Goal: Transaction & Acquisition: Purchase product/service

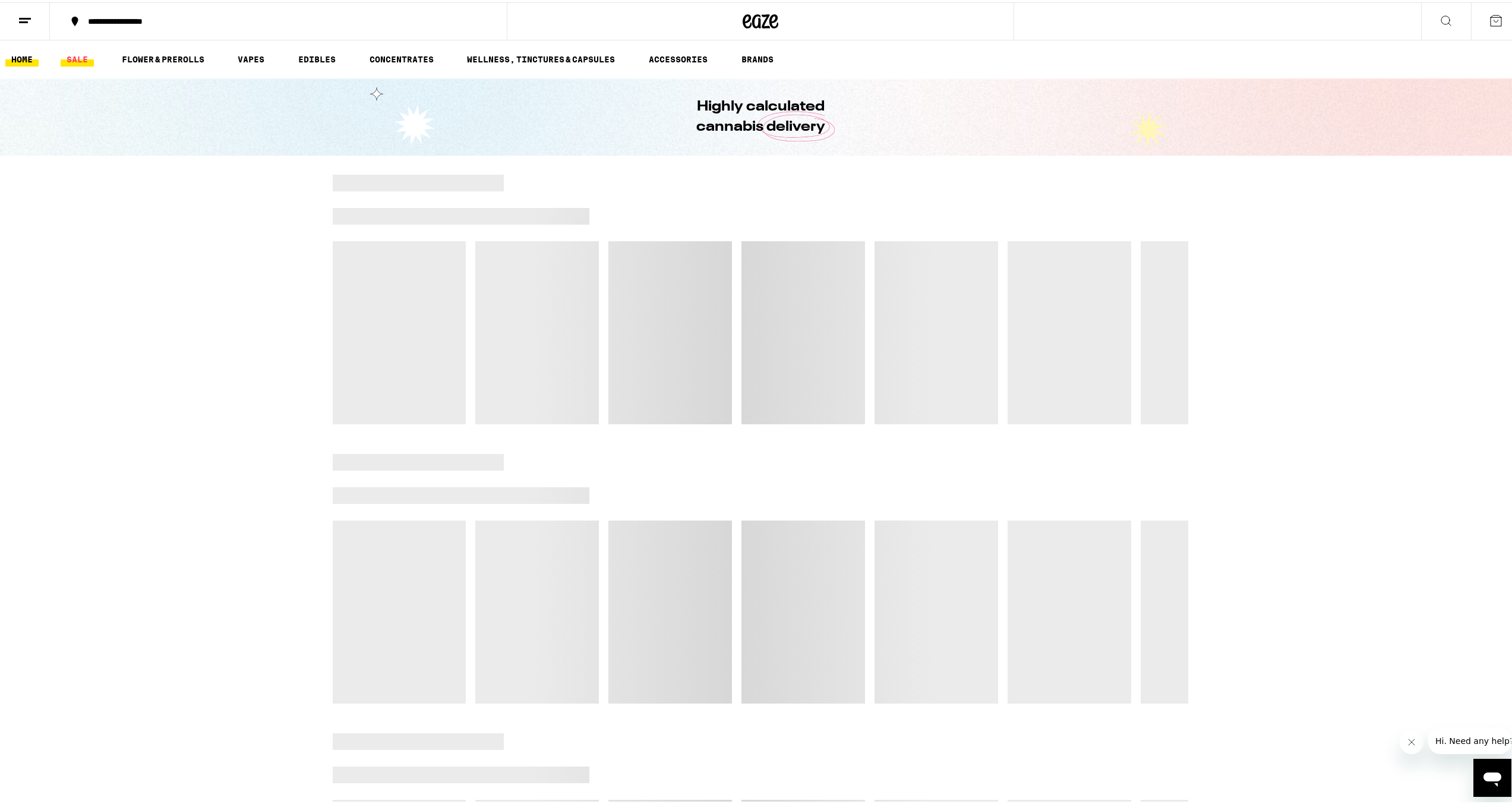
click at [86, 58] on link "SALE" at bounding box center [77, 56] width 33 height 14
